Goal: Complete application form: Complete application form

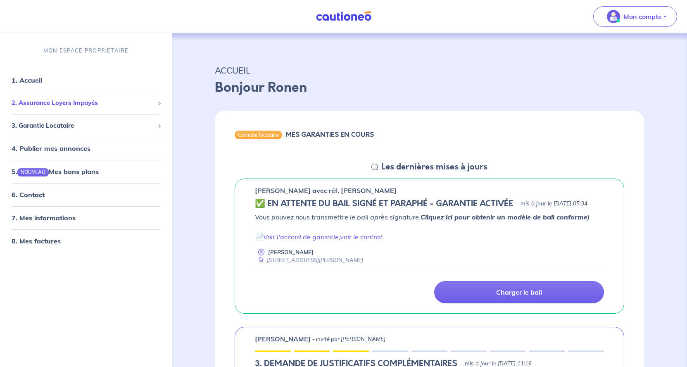
click at [73, 103] on span "2. Assurance Loyers Impayés" at bounding box center [83, 103] width 143 height 10
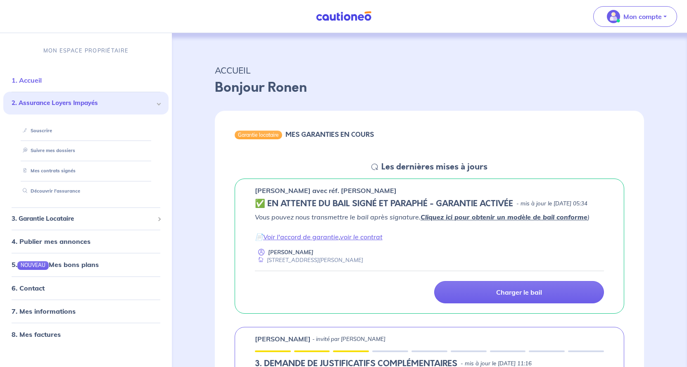
click at [38, 80] on link "1. Accueil" at bounding box center [27, 80] width 30 height 8
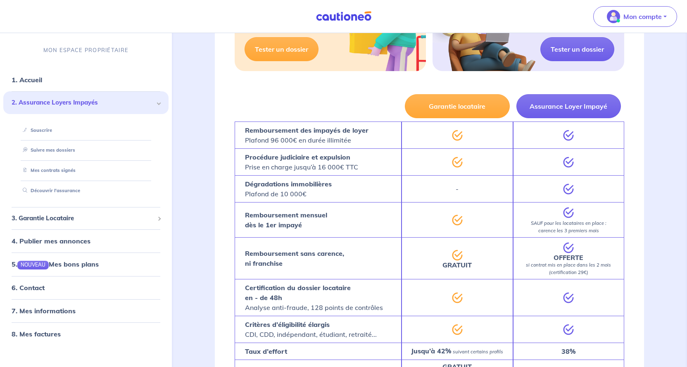
scroll to position [1371, 0]
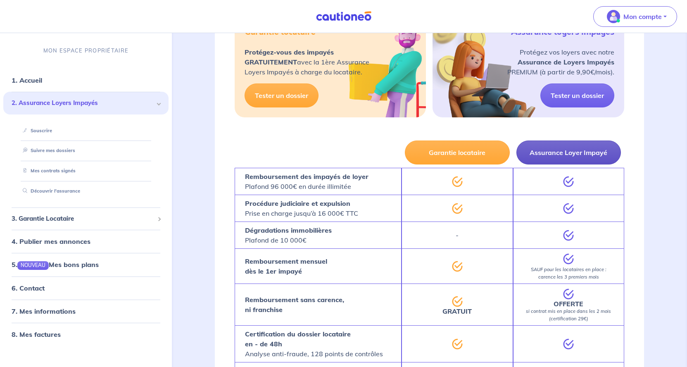
click at [578, 163] on button "Assurance Loyer Impayé" at bounding box center [568, 152] width 105 height 24
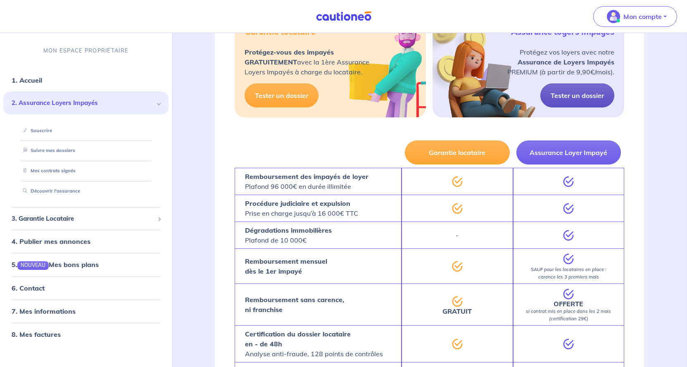
click at [577, 107] on link "Tester un dossier" at bounding box center [577, 95] width 74 height 24
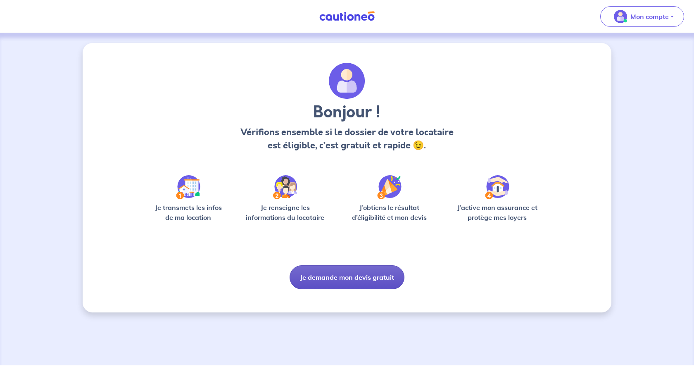
click at [360, 277] on button "Je demande mon devis gratuit" at bounding box center [347, 277] width 115 height 24
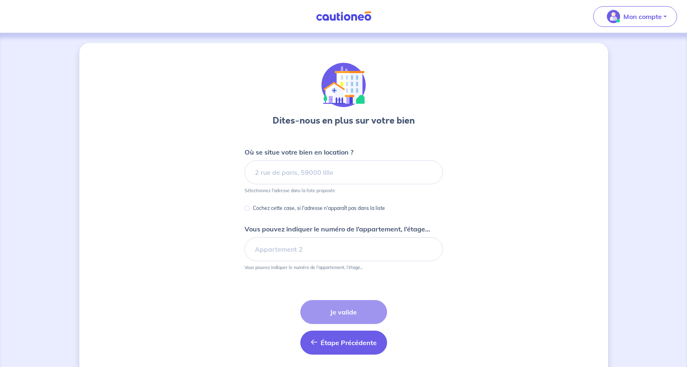
click at [347, 340] on span "Étape Précédente" at bounding box center [349, 342] width 56 height 8
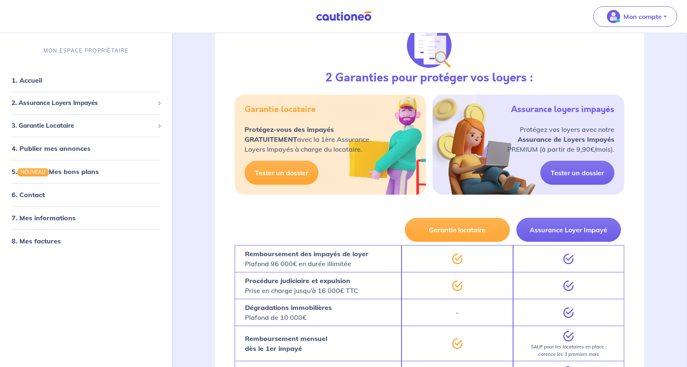
scroll to position [1287, 0]
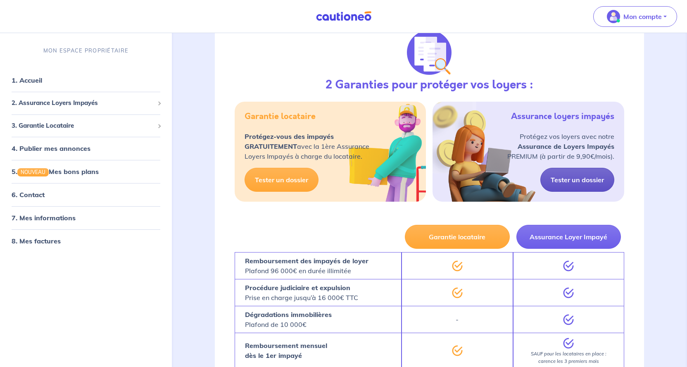
click at [584, 192] on link "Tester un dossier" at bounding box center [577, 180] width 74 height 24
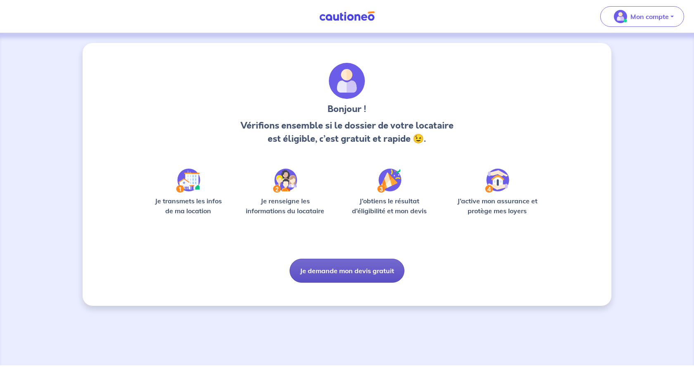
click at [354, 266] on button "Je demande mon devis gratuit" at bounding box center [347, 271] width 115 height 24
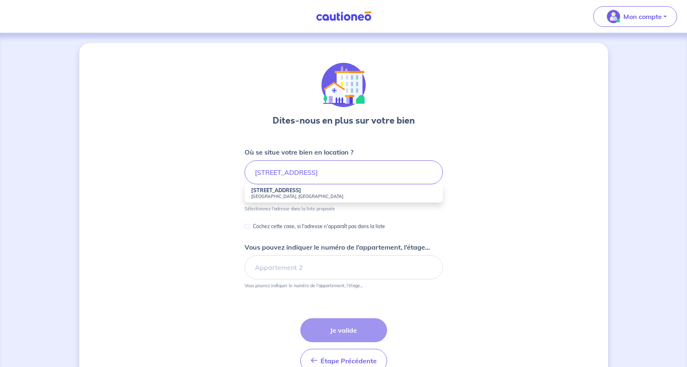
click at [282, 194] on small "[GEOGRAPHIC_DATA], [GEOGRAPHIC_DATA]" at bounding box center [343, 196] width 185 height 6
type input "[STREET_ADDRESS]"
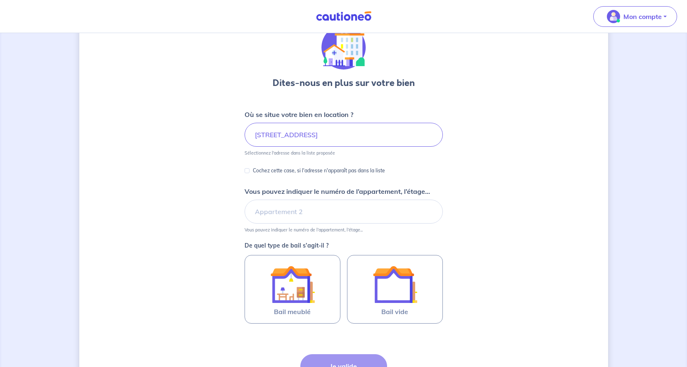
scroll to position [42, 0]
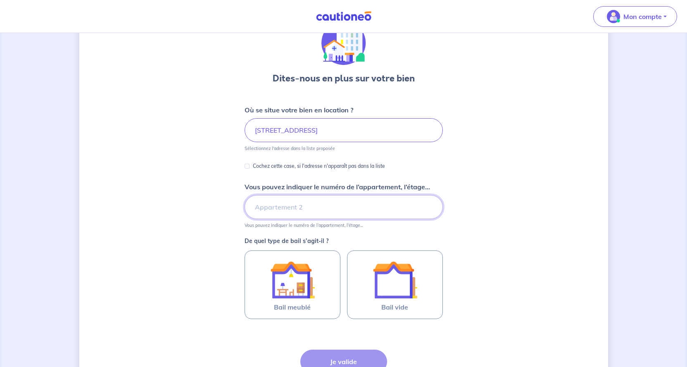
click at [287, 209] on input "Vous pouvez indiquer le numéro de l’appartement, l’étage..." at bounding box center [344, 207] width 198 height 24
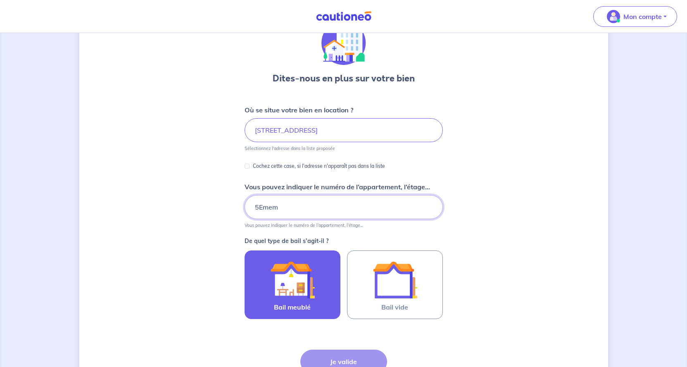
type input "5Emem"
click at [286, 294] on img at bounding box center [292, 279] width 45 height 45
click at [0, 0] on input "Bail meublé" at bounding box center [0, 0] width 0 height 0
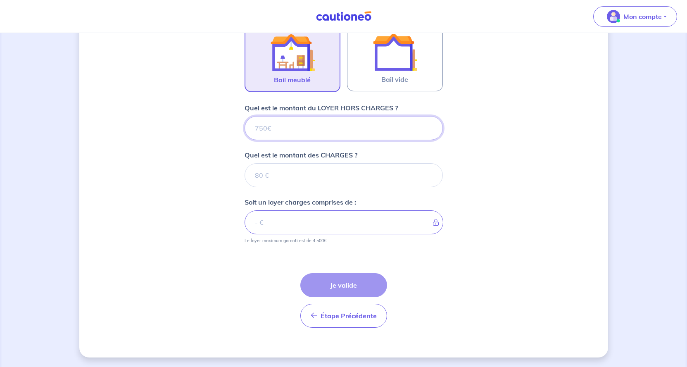
scroll to position [270, 0]
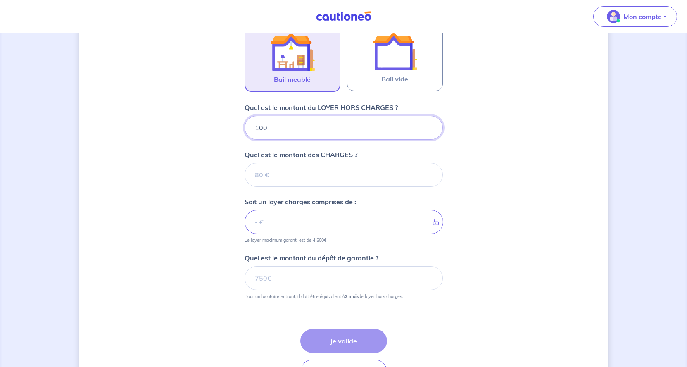
type input "1000"
click at [305, 178] on input "Quel est le montant des CHARGES ?" at bounding box center [344, 175] width 198 height 24
type input "120"
type input "1120"
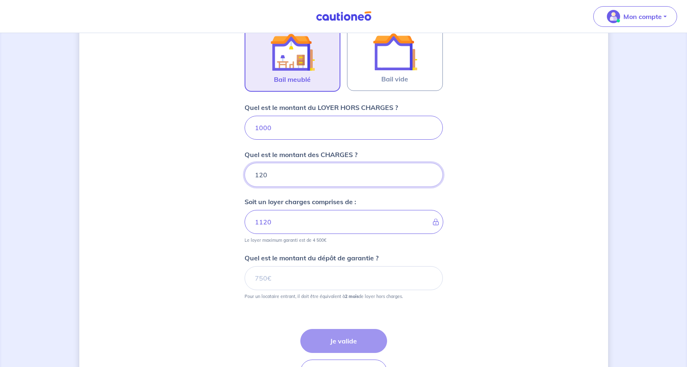
type input "120"
click at [313, 282] on input "Quel est le montant du dépôt de garantie ?" at bounding box center [344, 278] width 198 height 24
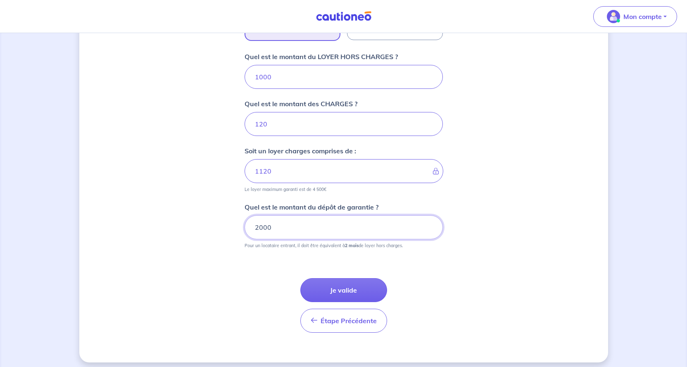
scroll to position [326, 0]
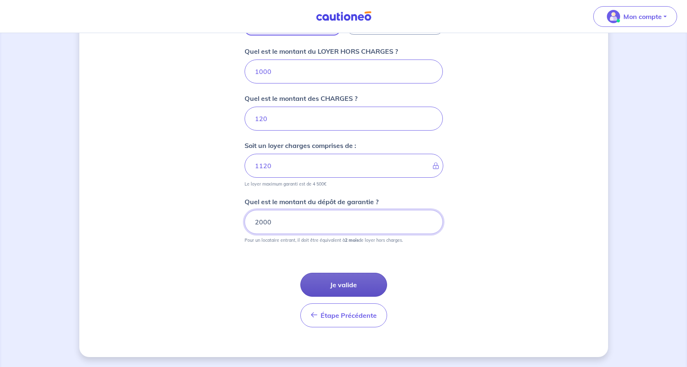
type input "2000"
click at [346, 286] on button "Je valide" at bounding box center [343, 285] width 87 height 24
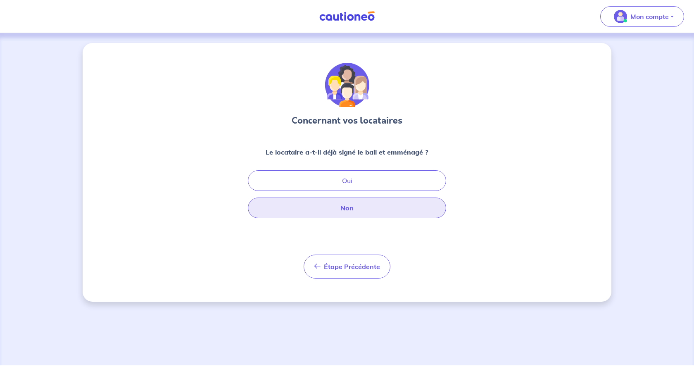
click at [367, 213] on button "Non" at bounding box center [347, 207] width 198 height 21
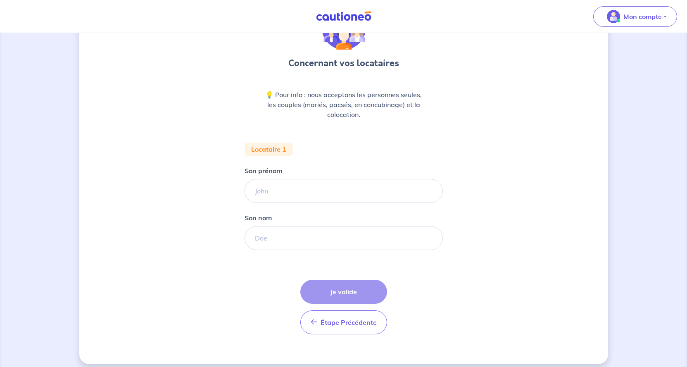
scroll to position [64, 0]
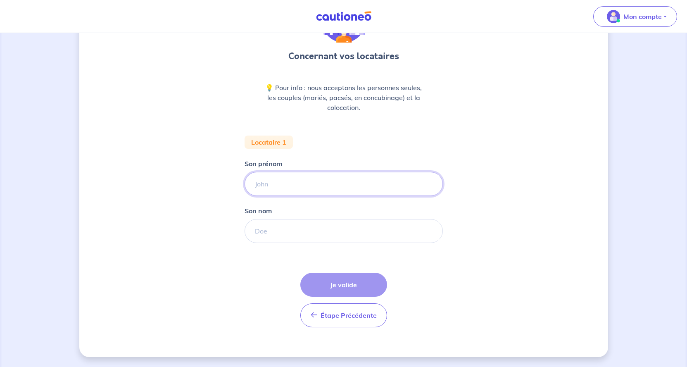
click at [297, 188] on input "Son prénom" at bounding box center [344, 184] width 198 height 24
type input "[PERSON_NAME]"
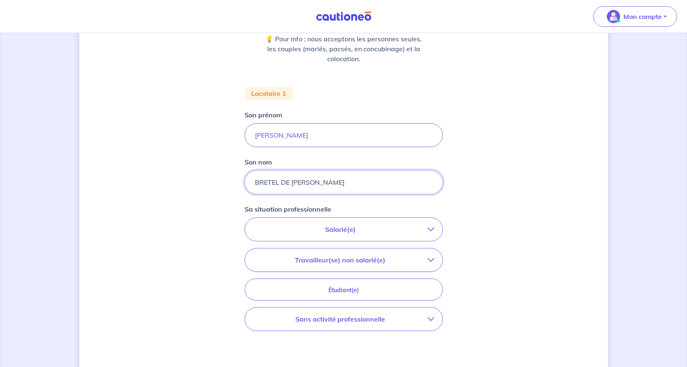
scroll to position [191, 0]
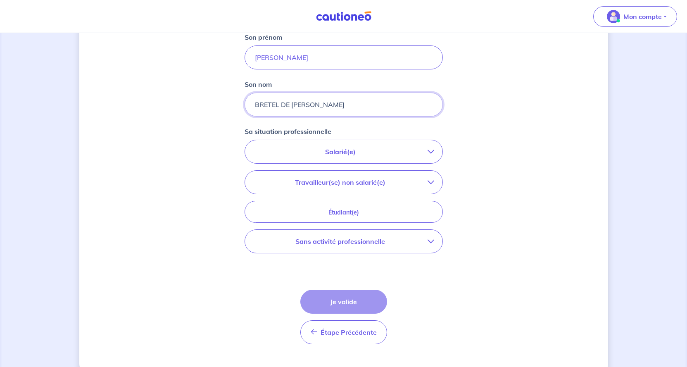
type input "BRETEL DE [PERSON_NAME]"
click at [347, 150] on p "Salarié(e)" at bounding box center [340, 152] width 174 height 10
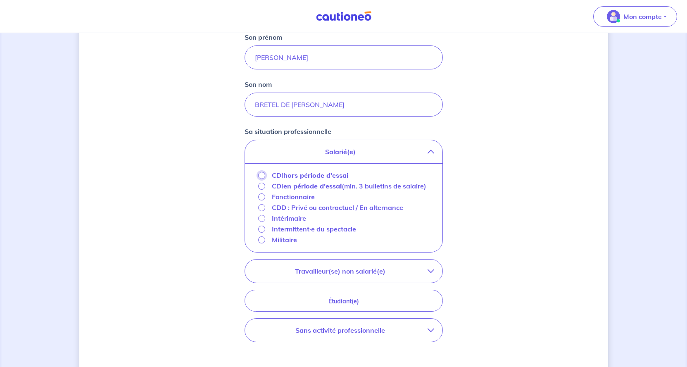
click at [264, 175] on input "CDI hors période d'essai" at bounding box center [261, 175] width 7 height 7
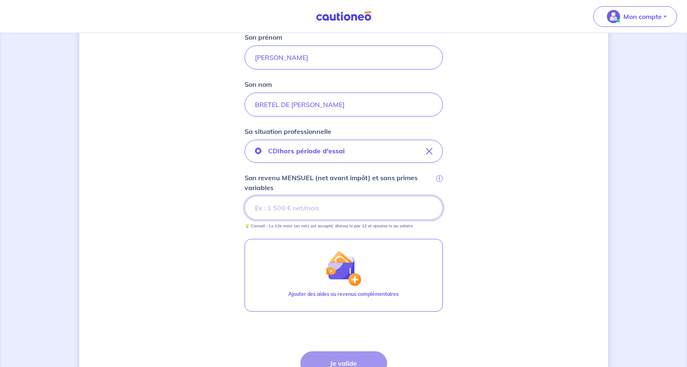
click at [320, 207] on input "Son revenu MENSUEL (net avant impôt) et sans primes variables i" at bounding box center [344, 208] width 198 height 24
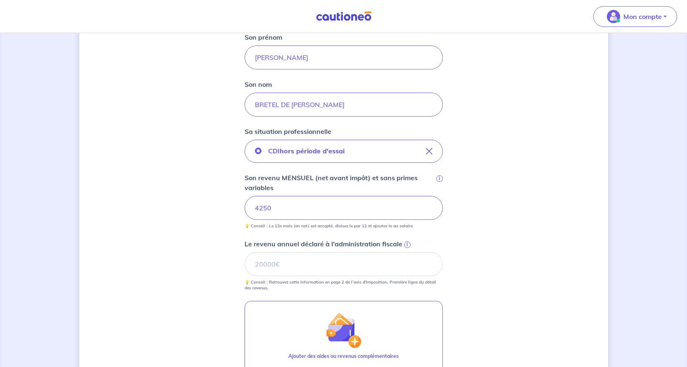
click at [406, 244] on span "i" at bounding box center [407, 244] width 7 height 7
click at [406, 252] on input "Le revenu annuel déclaré à l'administration fiscale i" at bounding box center [344, 264] width 198 height 24
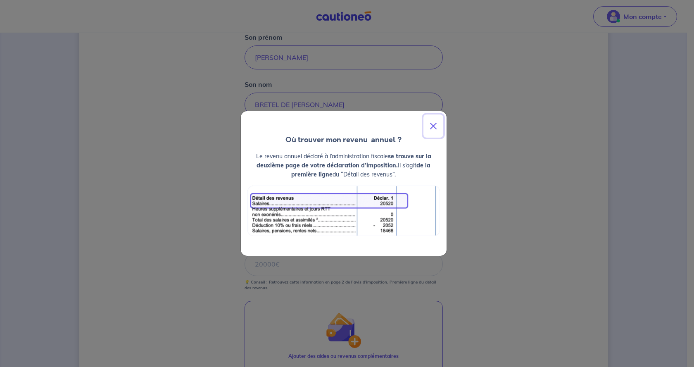
click at [435, 125] on button "Close" at bounding box center [433, 125] width 20 height 23
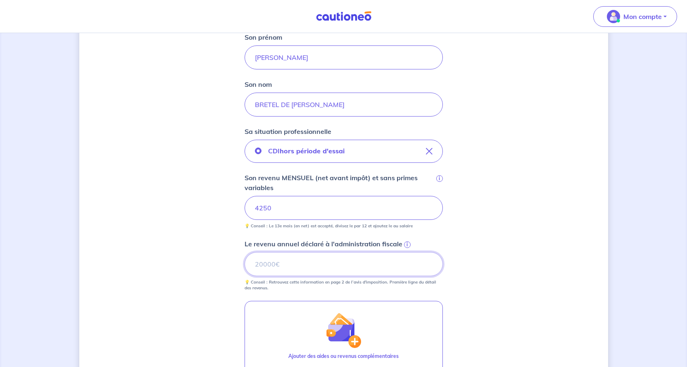
click at [332, 266] on input "Le revenu annuel déclaré à l'administration fiscale i" at bounding box center [344, 264] width 198 height 24
type input "2487"
click at [485, 239] on div "Concernant vos locataires 💡 Pour info : nous acceptons les personnes seules, le…" at bounding box center [343, 174] width 529 height 645
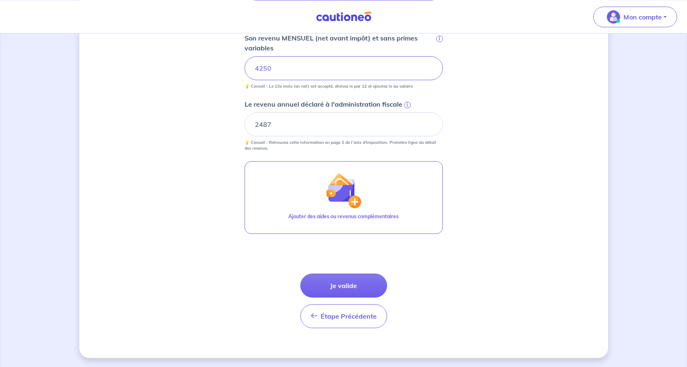
scroll to position [331, 0]
click at [348, 284] on button "Je valide" at bounding box center [343, 285] width 87 height 24
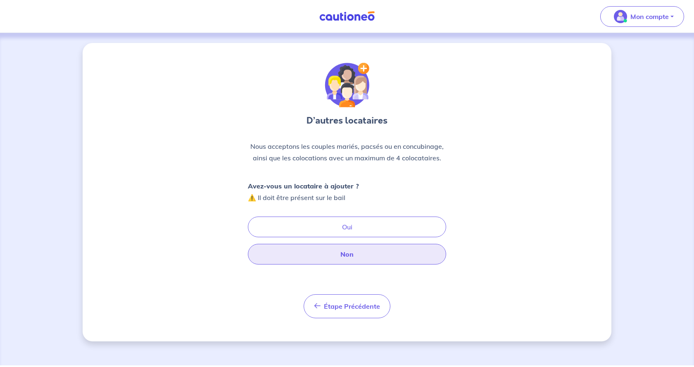
click at [366, 257] on button "Non" at bounding box center [347, 254] width 198 height 21
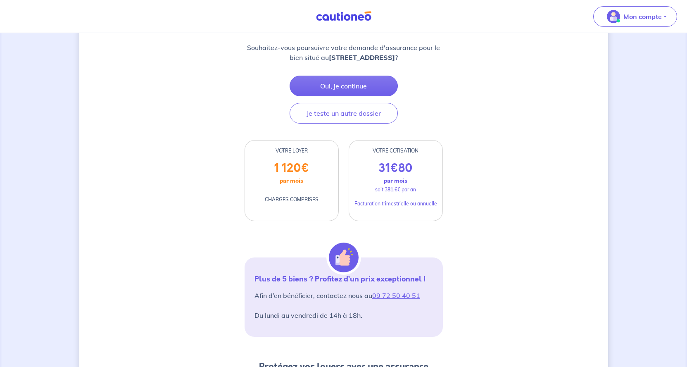
scroll to position [126, 0]
